Goal: Information Seeking & Learning: Check status

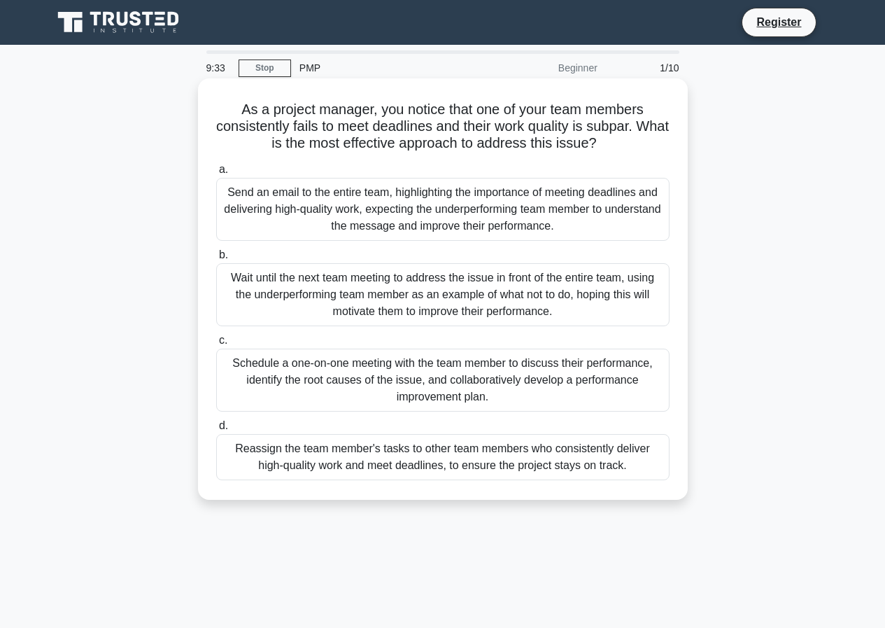
click at [418, 373] on div "Schedule a one-on-one meeting with the team member to discuss their performance…" at bounding box center [442, 380] width 453 height 63
click at [216, 345] on input "c. Schedule a one-on-one meeting with the team member to discuss their performa…" at bounding box center [216, 340] width 0 height 9
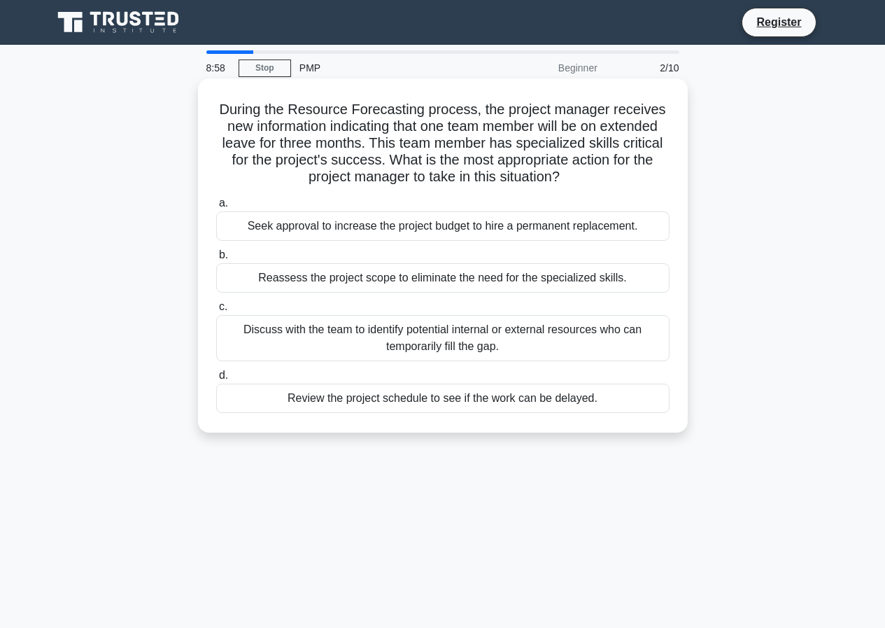
click at [311, 341] on div "Discuss with the team to identify potential internal or external resources who …" at bounding box center [442, 338] width 453 height 46
click at [216, 311] on input "c. Discuss with the team to identify potential internal or external resources w…" at bounding box center [216, 306] width 0 height 9
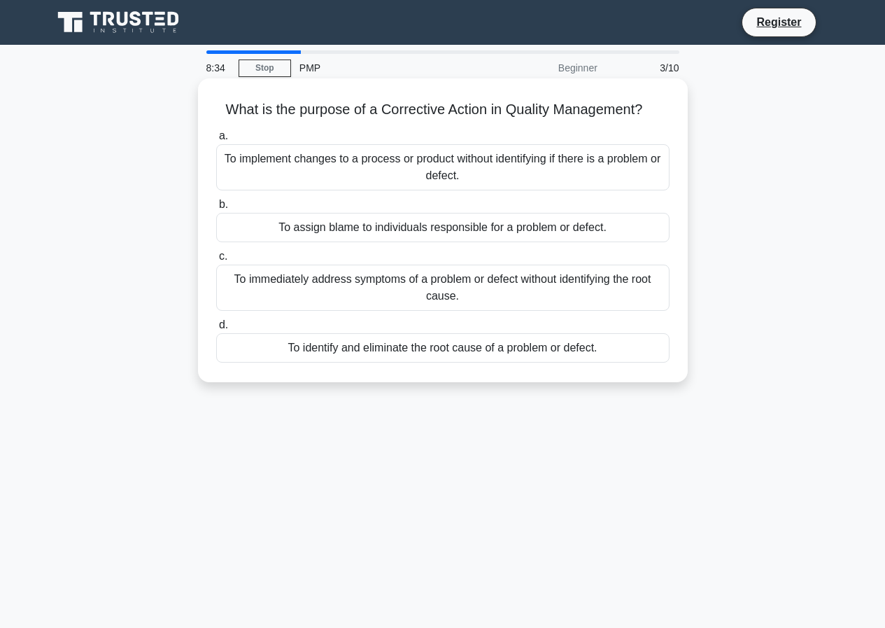
click at [439, 349] on div "To identify and eliminate the root cause of a problem or defect." at bounding box center [442, 347] width 453 height 29
click at [216, 330] on input "d. To identify and eliminate the root cause of a problem or defect." at bounding box center [216, 325] width 0 height 9
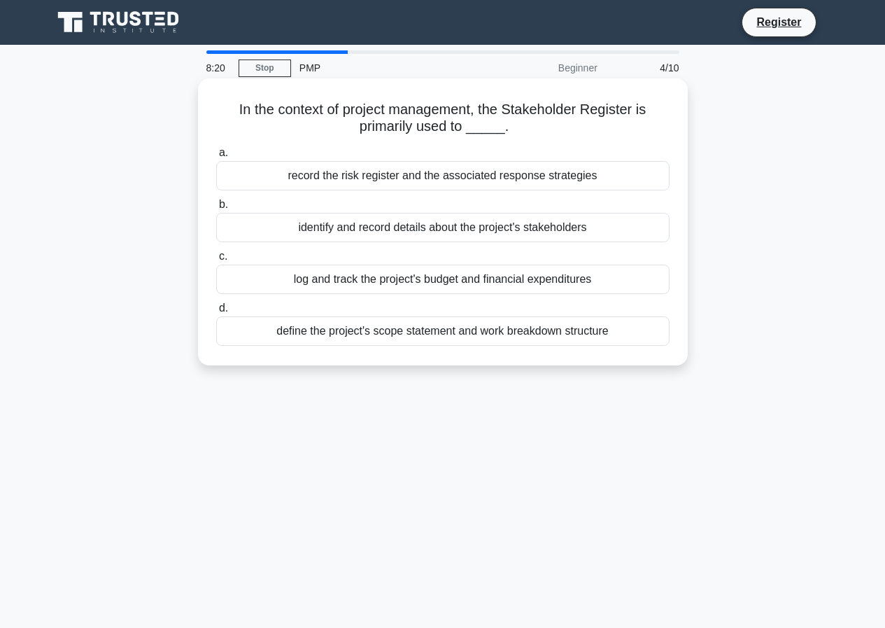
click at [352, 227] on div "identify and record details about the project's stakeholders" at bounding box center [442, 227] width 453 height 29
click at [216, 209] on input "b. identify and record details about the project's stakeholders" at bounding box center [216, 204] width 0 height 9
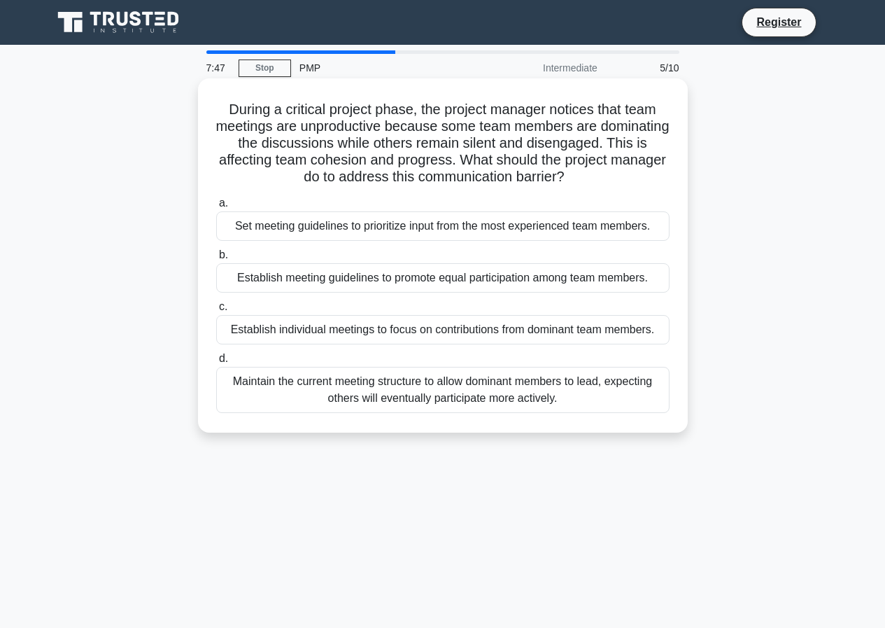
click at [332, 276] on div "Establish meeting guidelines to promote equal participation among team members." at bounding box center [442, 277] width 453 height 29
click at [216, 260] on input "b. Establish meeting guidelines to promote equal participation among team membe…" at bounding box center [216, 255] width 0 height 9
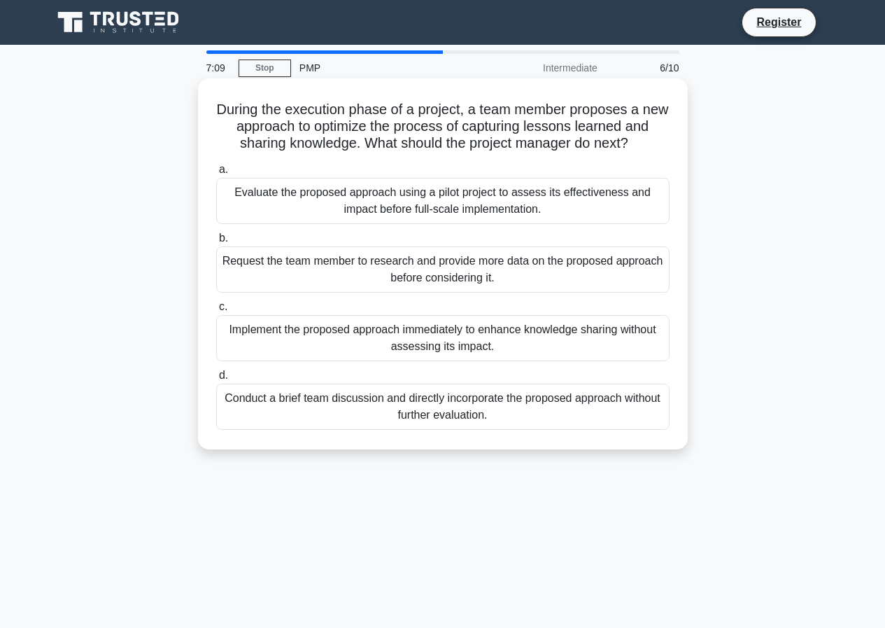
click at [293, 202] on div "Evaluate the proposed approach using a pilot project to assess its effectivenes…" at bounding box center [442, 201] width 453 height 46
click at [216, 174] on input "a. Evaluate the proposed approach using a pilot project to assess its effective…" at bounding box center [216, 169] width 0 height 9
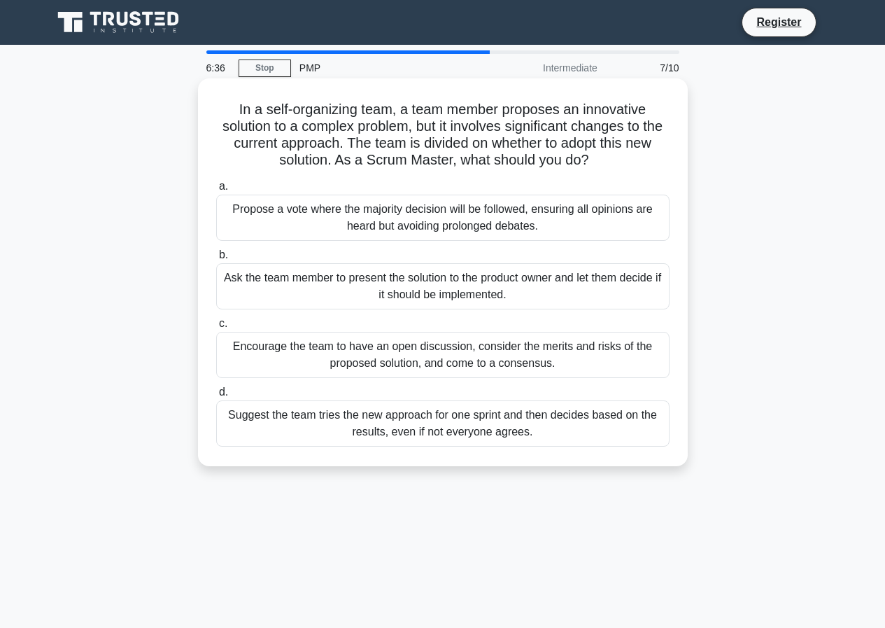
click at [371, 424] on div "Suggest the team tries the new approach for one sprint and then decides based o…" at bounding box center [442, 423] width 453 height 46
click at [216, 397] on input "d. Suggest the team tries the new approach for one sprint and then decides base…" at bounding box center [216, 392] width 0 height 9
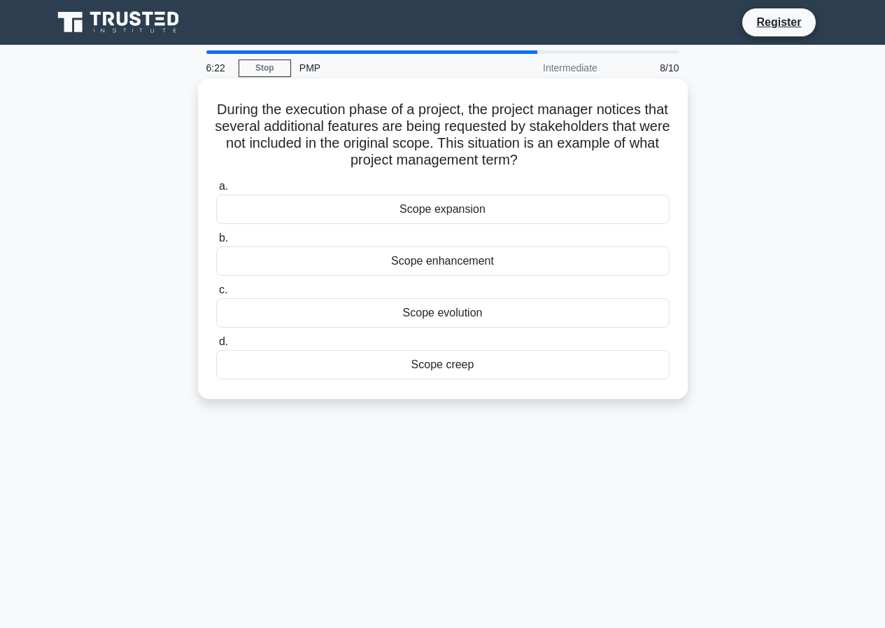
click at [305, 209] on div "Scope expansion" at bounding box center [442, 209] width 453 height 29
click at [216, 191] on input "a. Scope expansion" at bounding box center [216, 186] width 0 height 9
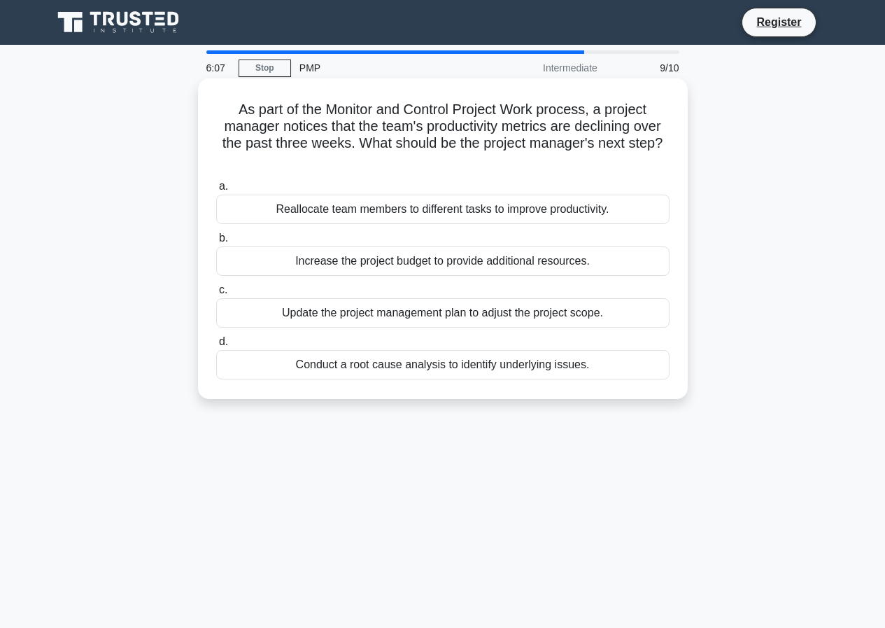
click at [293, 213] on div "Reallocate team members to different tasks to improve productivity." at bounding box center [442, 209] width 453 height 29
click at [216, 191] on input "a. Reallocate team members to different tasks to improve productivity." at bounding box center [216, 186] width 0 height 9
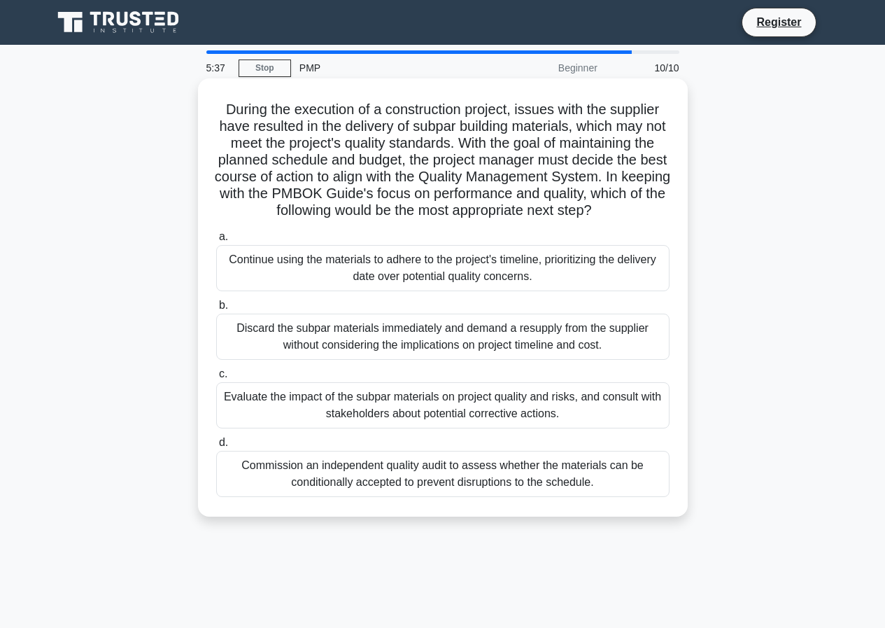
click at [379, 422] on div "Evaluate the impact of the subpar materials on project quality and risks, and c…" at bounding box center [442, 405] width 453 height 46
click at [216, 379] on input "c. Evaluate the impact of the subpar materials on project quality and risks, an…" at bounding box center [216, 374] width 0 height 9
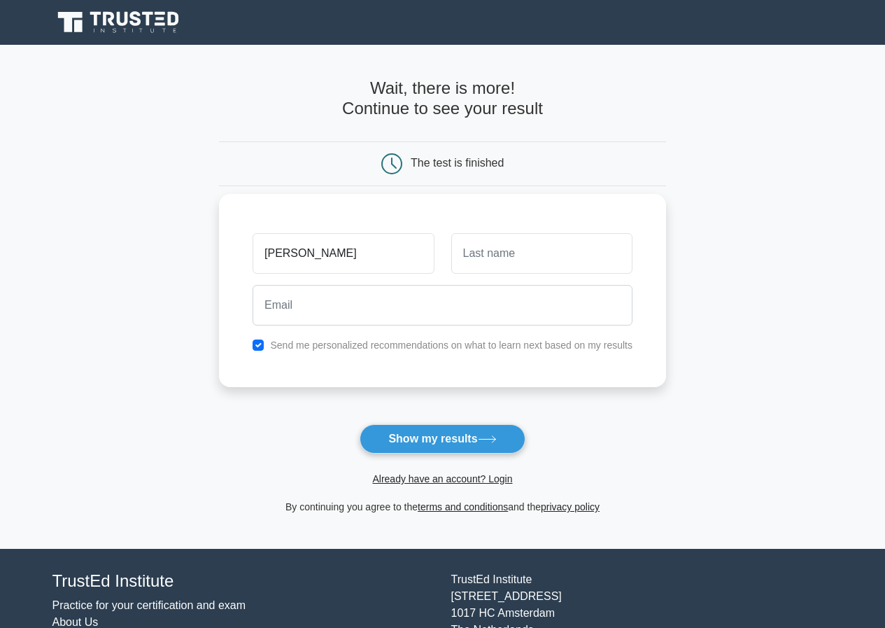
type input "[PERSON_NAME]"
click at [531, 267] on input "text" at bounding box center [541, 253] width 181 height 41
type input "[PERSON_NAME]"
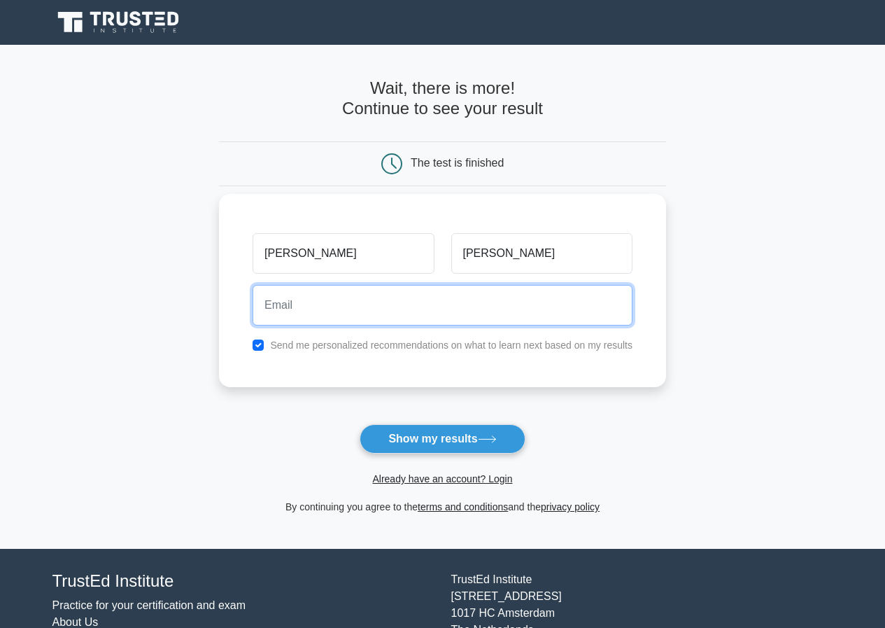
click at [408, 315] on input "email" at bounding box center [443, 305] width 380 height 41
type input "[EMAIL_ADDRESS][DOMAIN_NAME]"
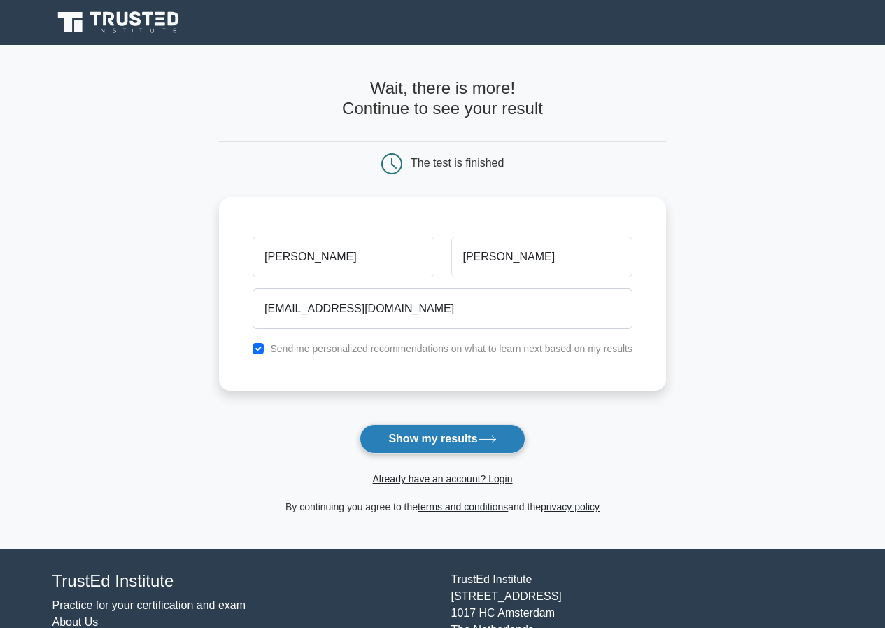
click at [446, 444] on button "Show my results" at bounding box center [442, 438] width 165 height 29
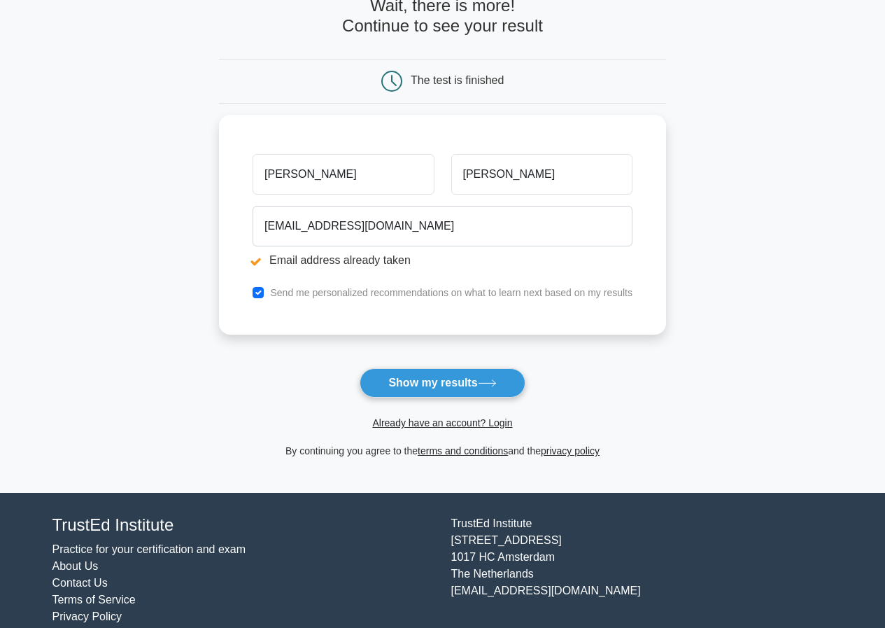
scroll to position [155, 0]
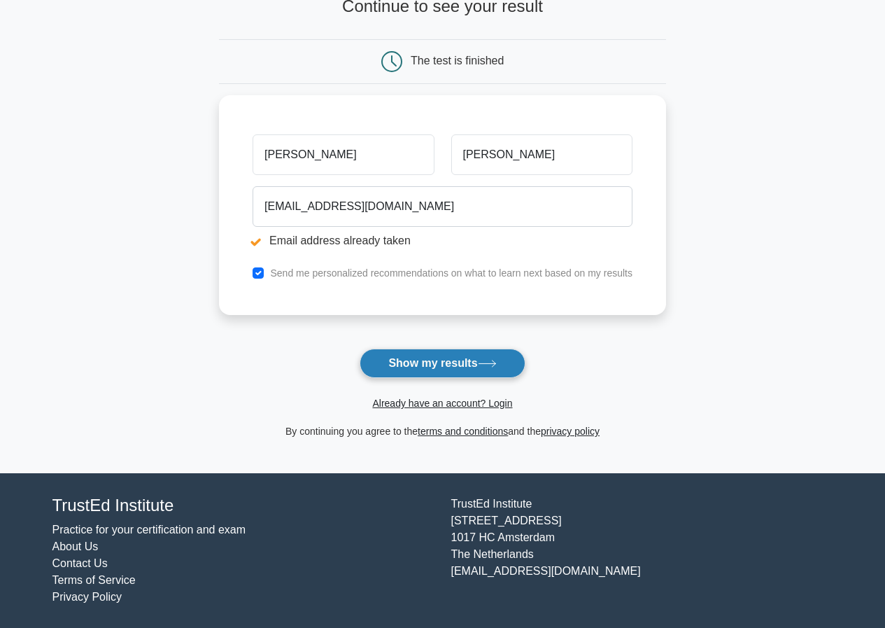
click at [415, 363] on button "Show my results" at bounding box center [442, 363] width 165 height 29
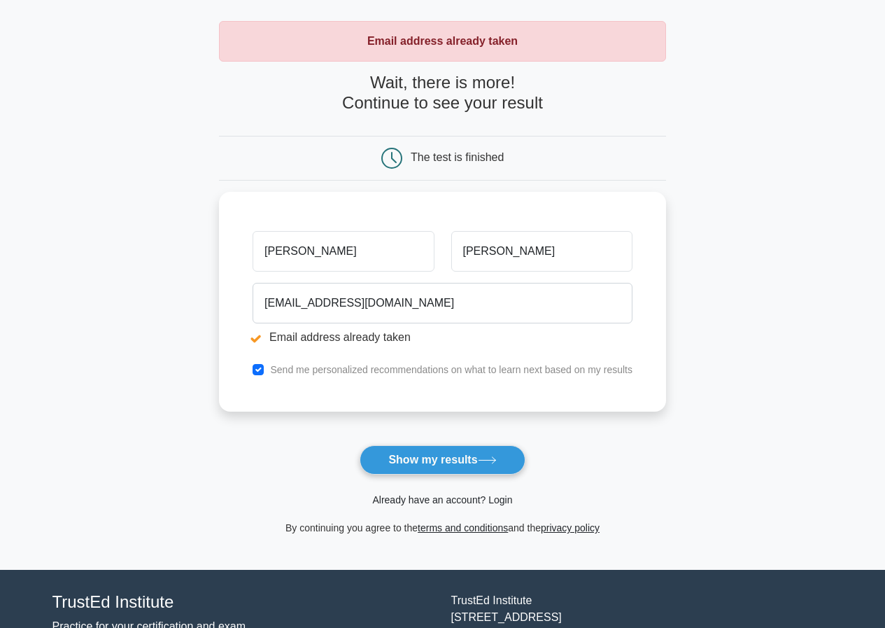
scroll to position [155, 0]
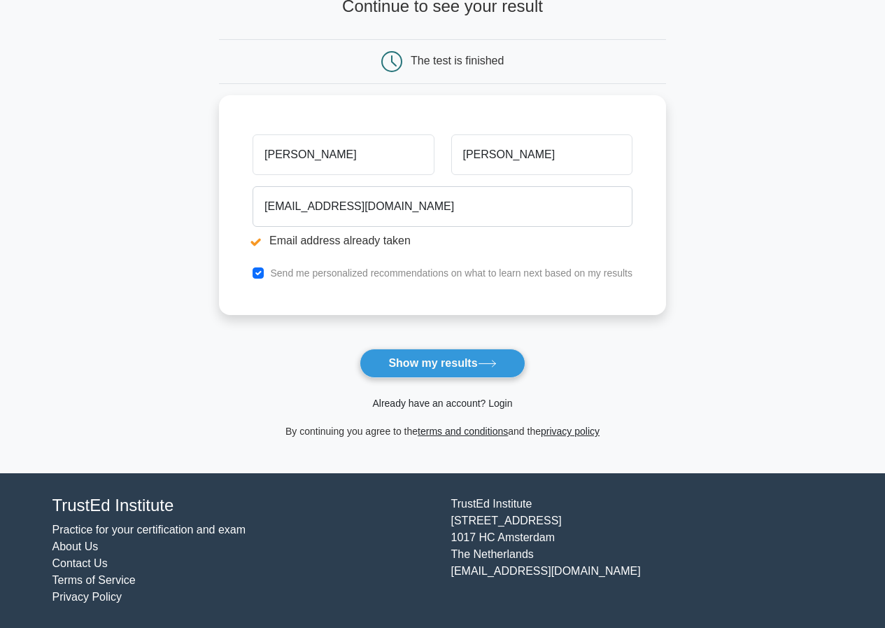
click at [457, 402] on link "Already have an account? Login" at bounding box center [442, 403] width 140 height 11
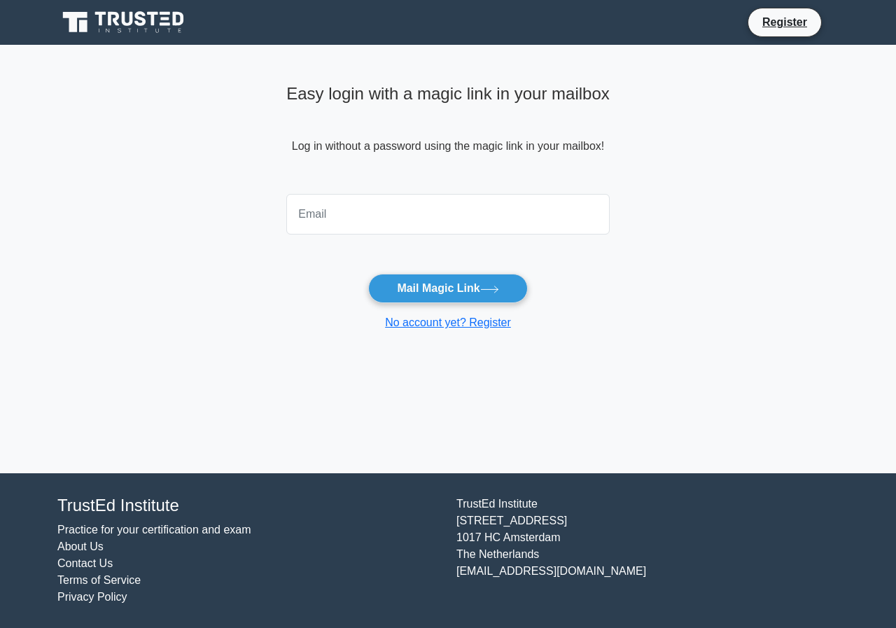
click at [342, 213] on input "email" at bounding box center [447, 214] width 323 height 41
type input "[EMAIL_ADDRESS][DOMAIN_NAME]"
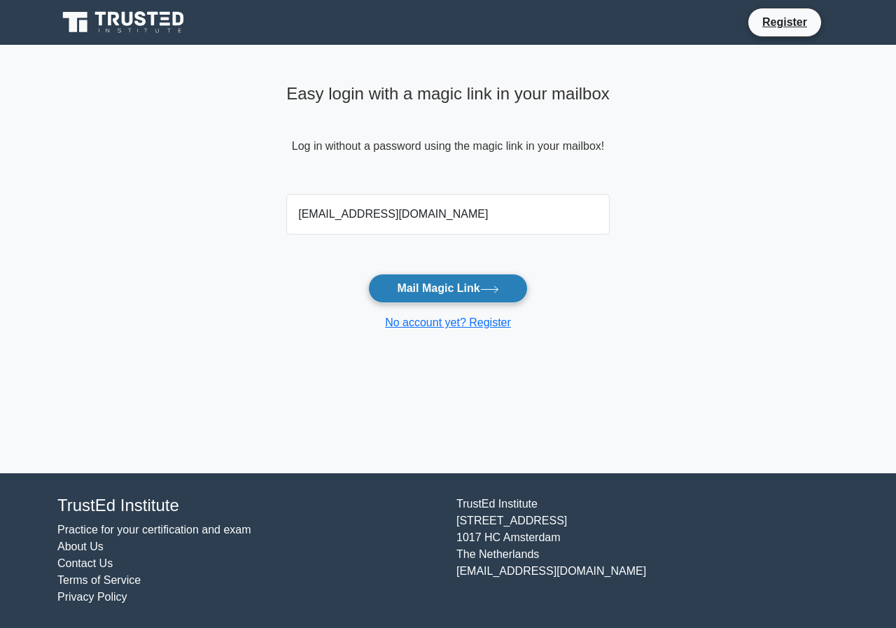
click at [433, 293] on button "Mail Magic Link" at bounding box center [447, 288] width 159 height 29
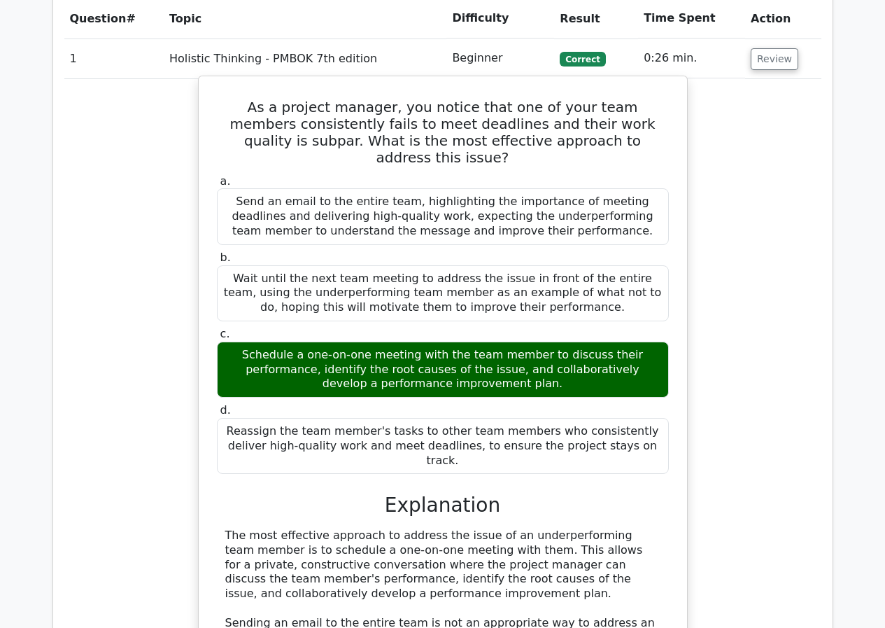
scroll to position [1120, 0]
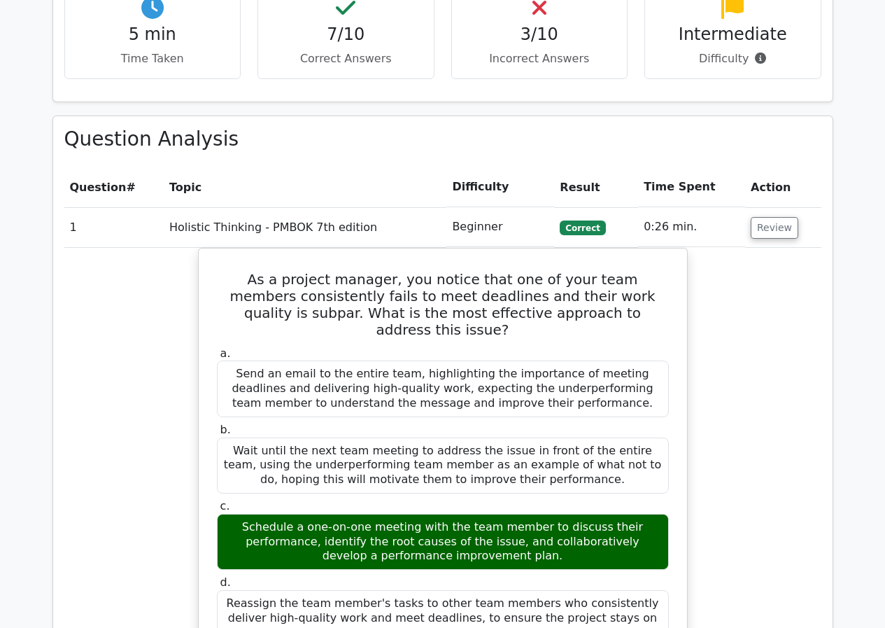
click at [721, 207] on td "0:26 min." at bounding box center [691, 227] width 107 height 40
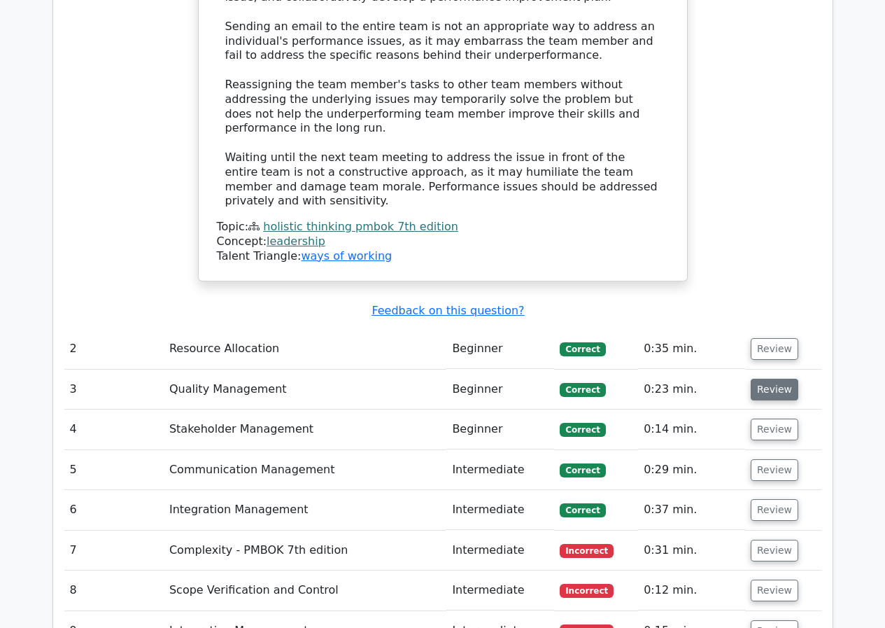
scroll to position [1820, 0]
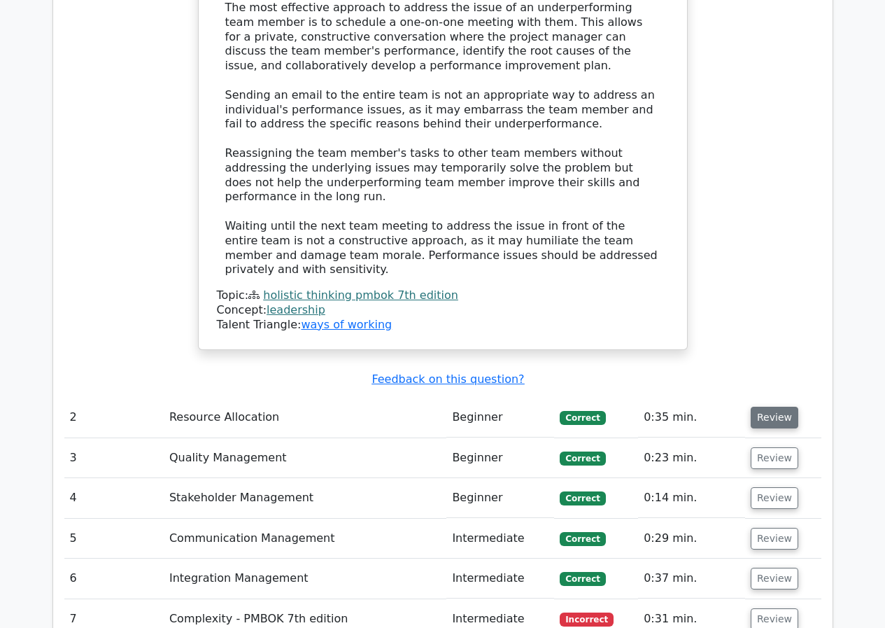
click at [780, 407] on button "Review" at bounding box center [775, 418] width 48 height 22
click at [475, 398] on td "Beginner" at bounding box center [500, 418] width 108 height 40
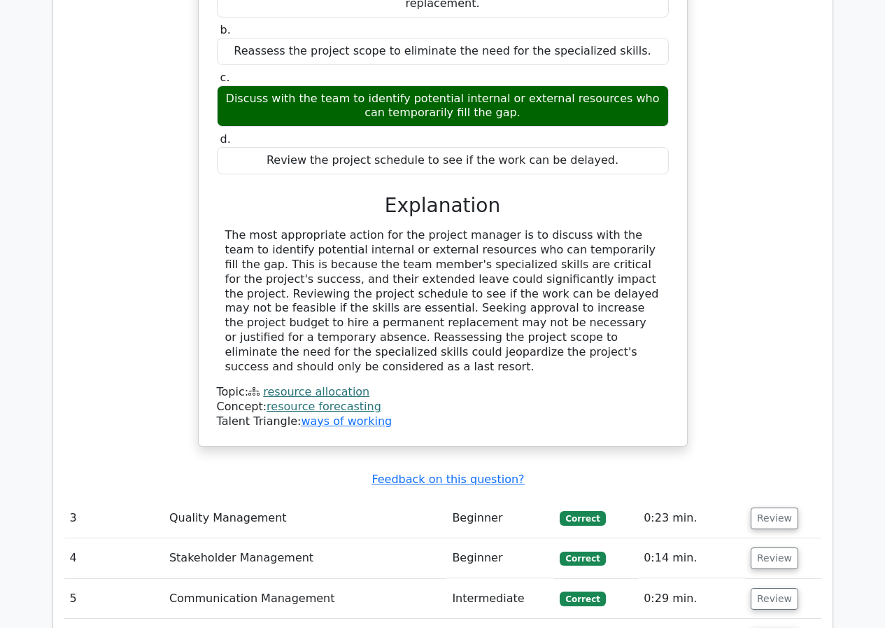
scroll to position [2449, 0]
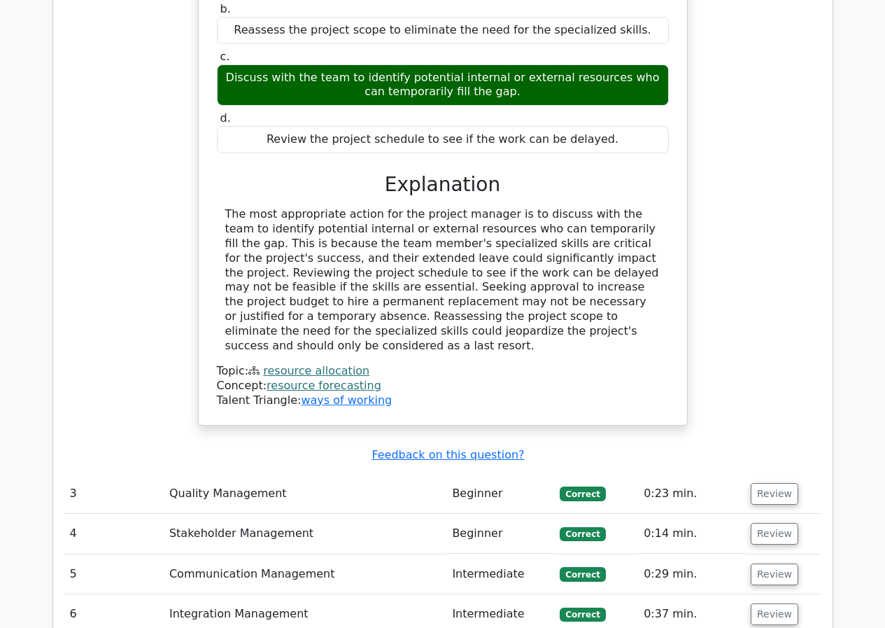
click at [475, 474] on td "Beginner" at bounding box center [500, 494] width 108 height 40
click at [227, 474] on td "Quality Management" at bounding box center [305, 494] width 283 height 40
click at [504, 474] on td "Beginner" at bounding box center [500, 494] width 108 height 40
click at [477, 474] on td "Beginner" at bounding box center [500, 494] width 108 height 40
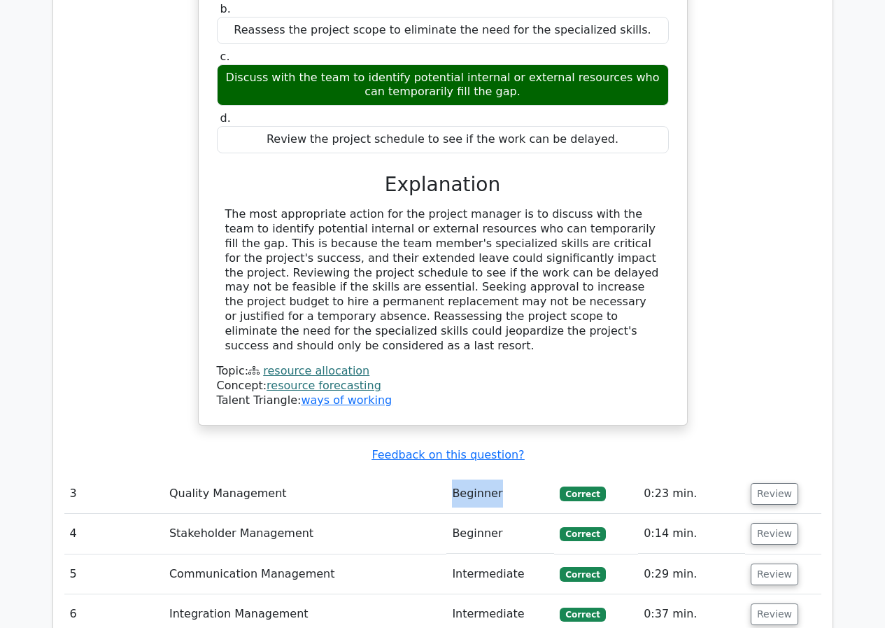
click at [477, 474] on td "Beginner" at bounding box center [500, 494] width 108 height 40
click at [577, 486] on span "Correct" at bounding box center [582, 493] width 45 height 14
click at [764, 483] on button "Review" at bounding box center [775, 494] width 48 height 22
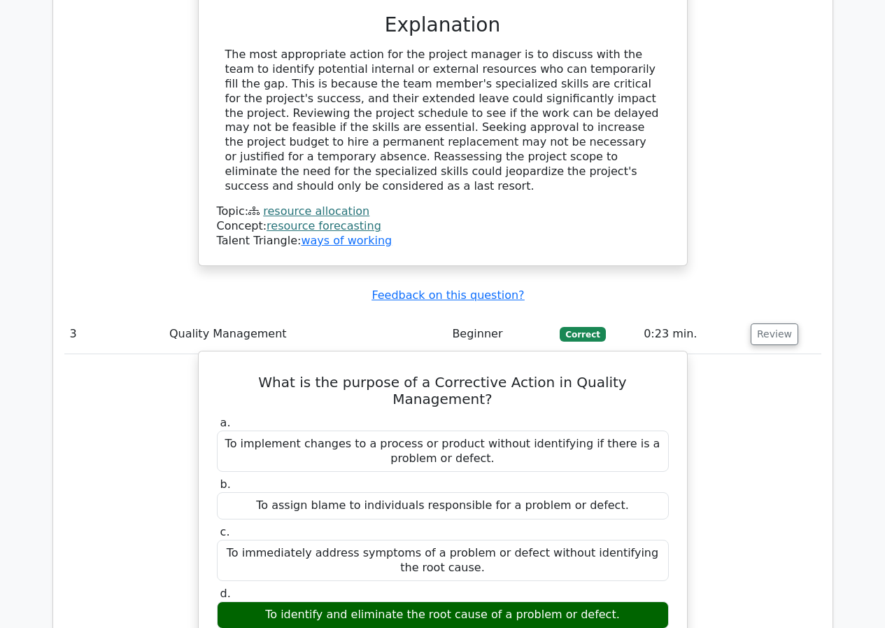
scroll to position [2659, 0]
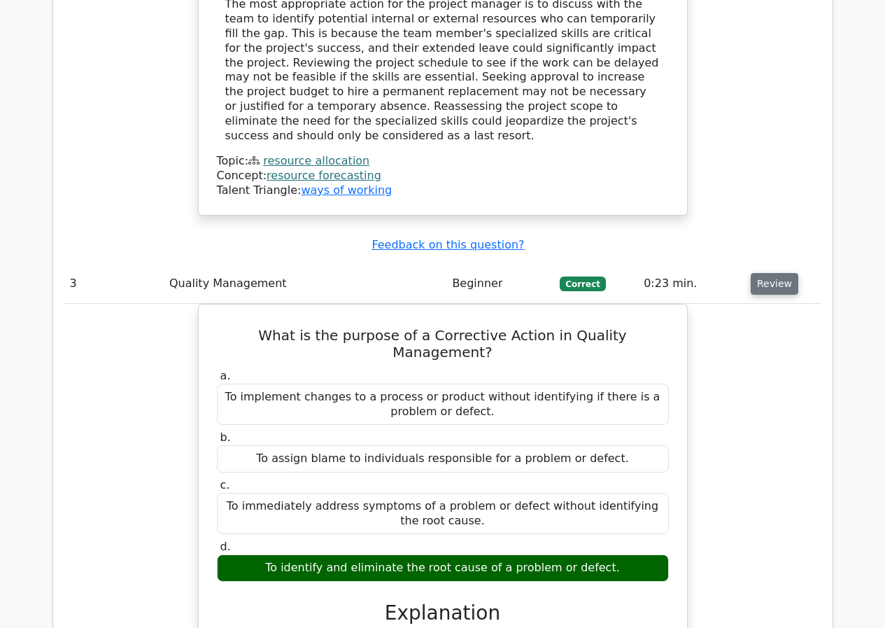
click at [761, 273] on button "Review" at bounding box center [775, 284] width 48 height 22
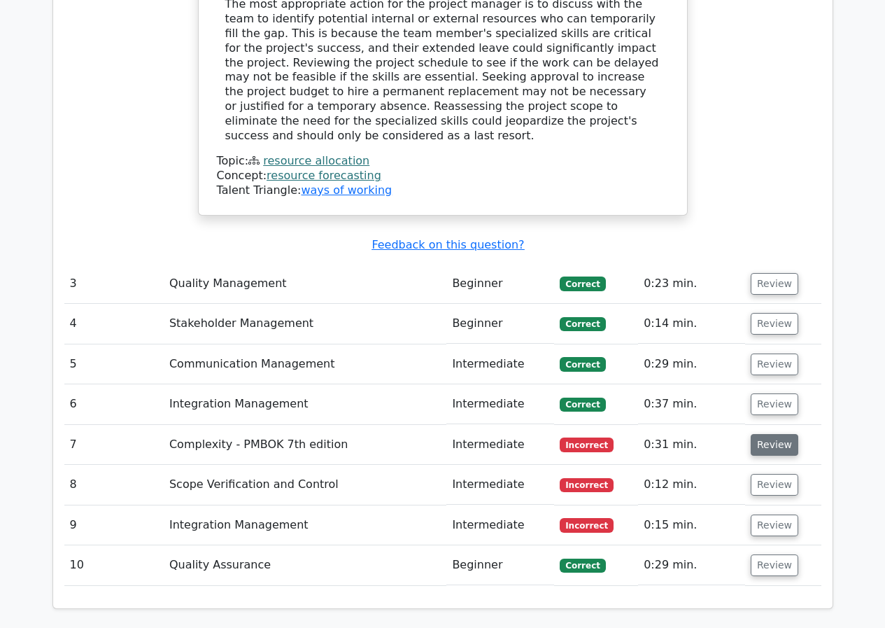
click at [773, 434] on button "Review" at bounding box center [775, 445] width 48 height 22
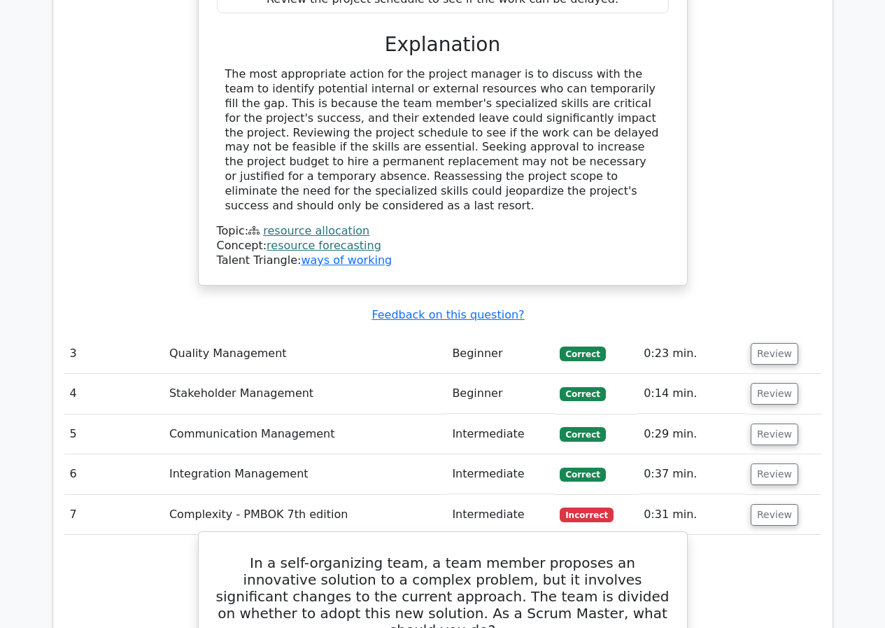
scroll to position [2799, 0]
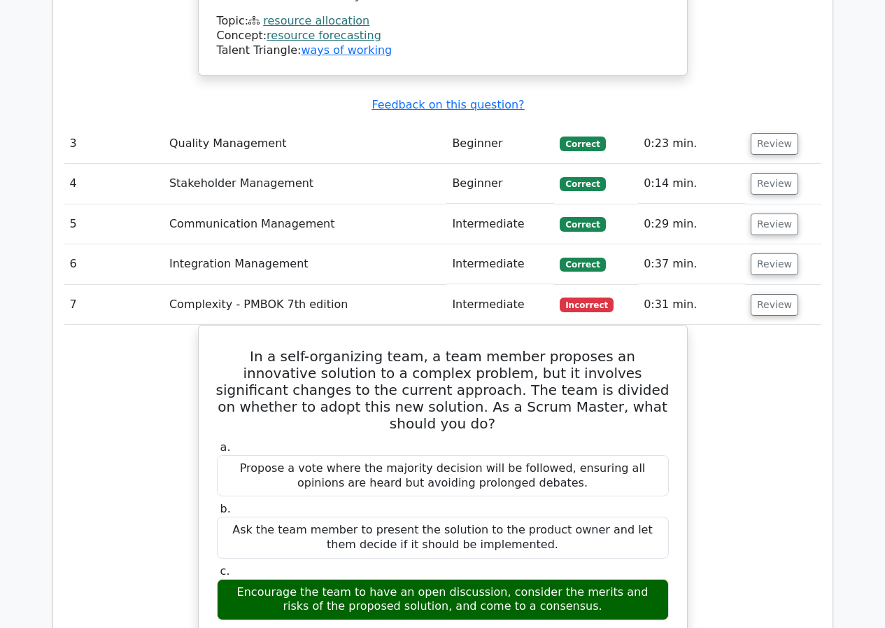
click at [602, 297] on span "Incorrect" at bounding box center [587, 304] width 54 height 14
click at [774, 294] on button "Review" at bounding box center [775, 305] width 48 height 22
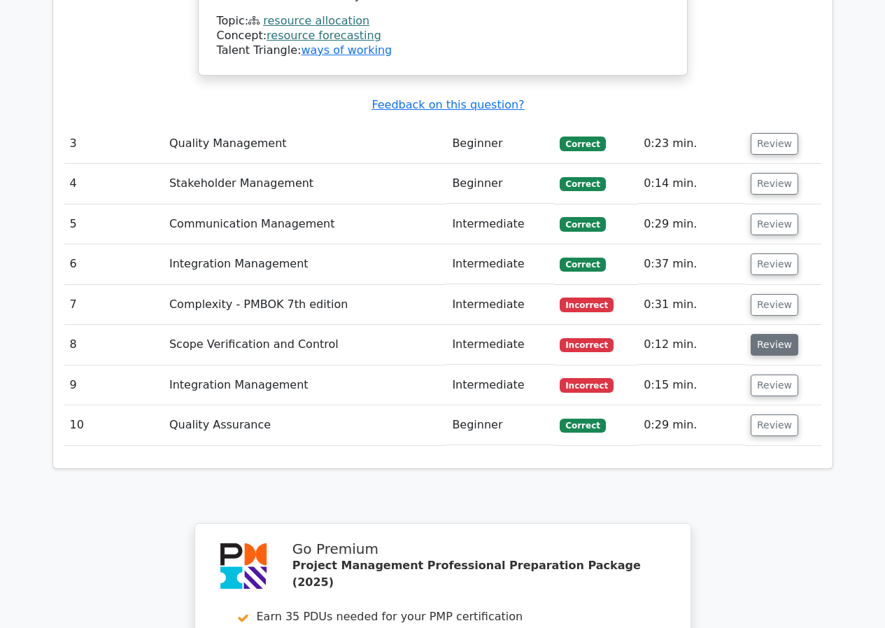
click at [775, 334] on button "Review" at bounding box center [775, 345] width 48 height 22
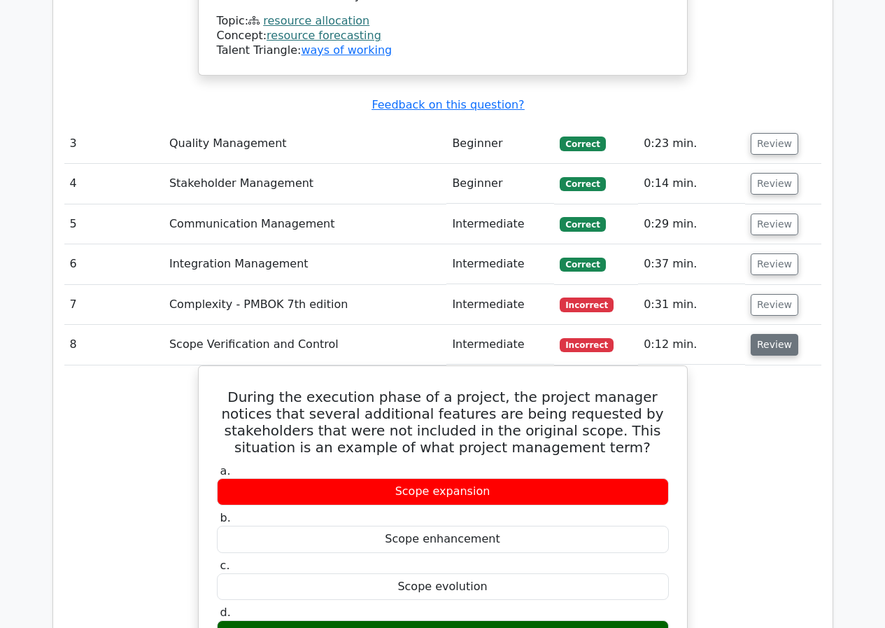
click at [775, 334] on button "Review" at bounding box center [775, 345] width 48 height 22
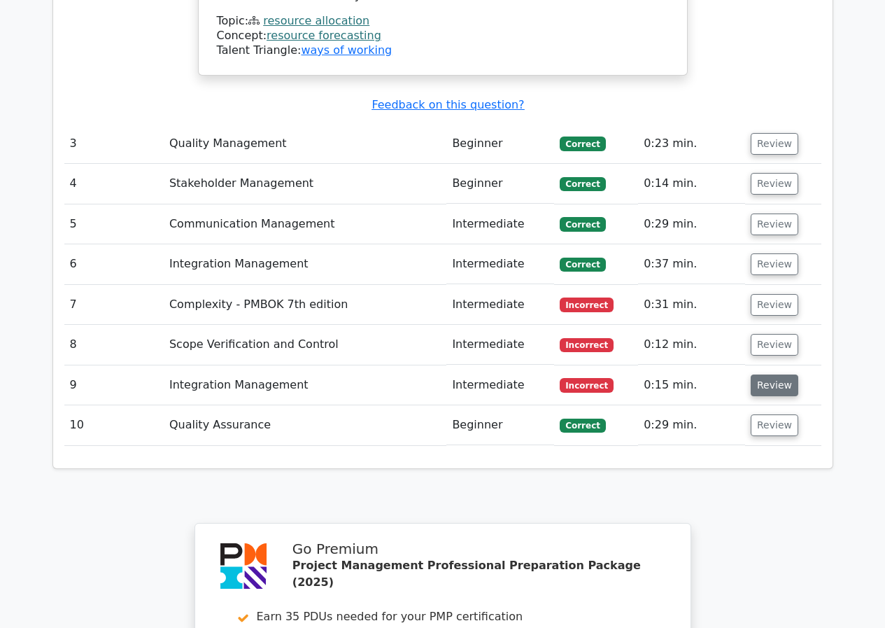
click at [775, 374] on button "Review" at bounding box center [775, 385] width 48 height 22
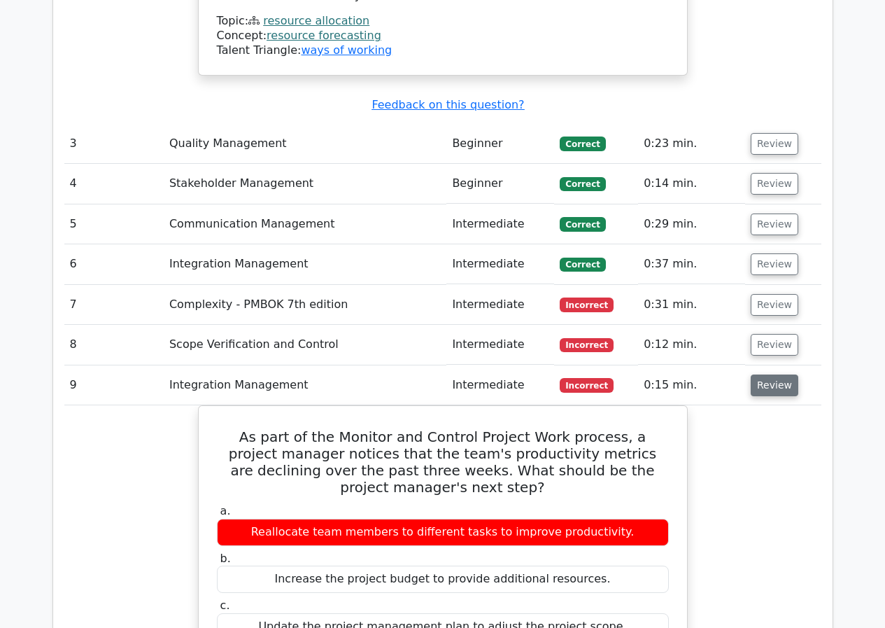
click at [775, 374] on button "Review" at bounding box center [775, 385] width 48 height 22
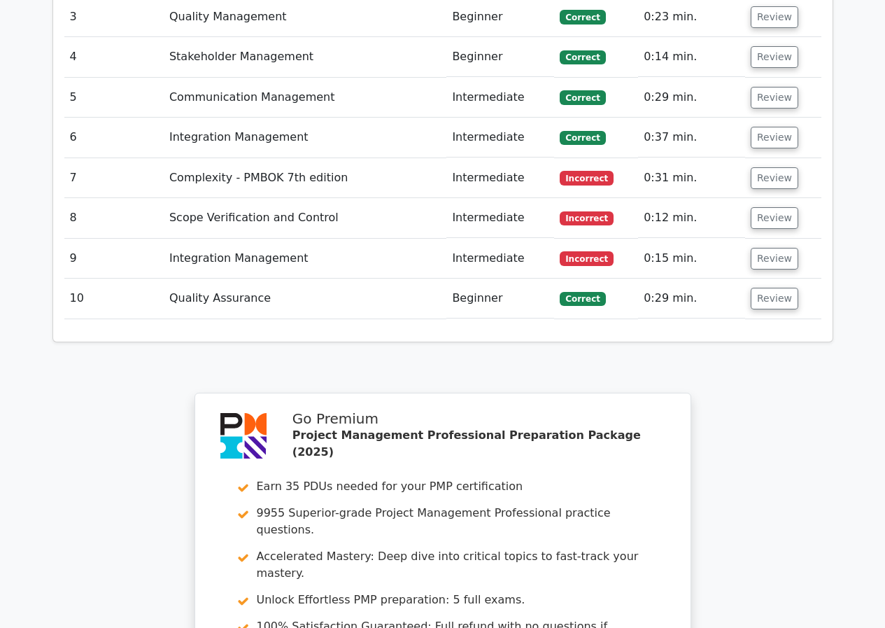
scroll to position [3079, 0]
